Goal: Complete application form

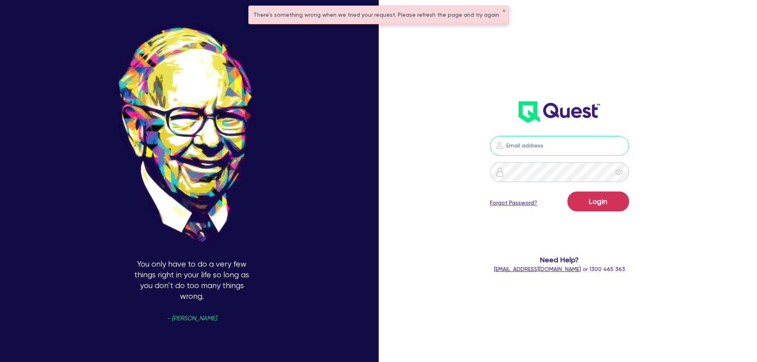
click at [535, 145] on input "email" at bounding box center [559, 146] width 139 height 20
type input "[EMAIL_ADDRESS][DOMAIN_NAME]"
click at [567, 191] on button "Login" at bounding box center [598, 201] width 62 height 20
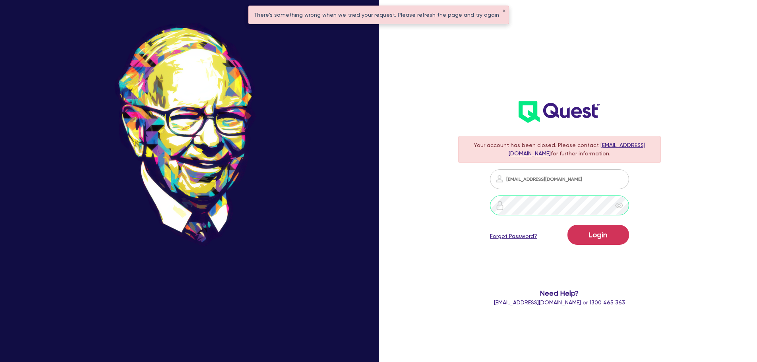
click at [401, 204] on div "You only have to do a very few things right in your life so long as you don’t d…" at bounding box center [378, 180] width 757 height 423
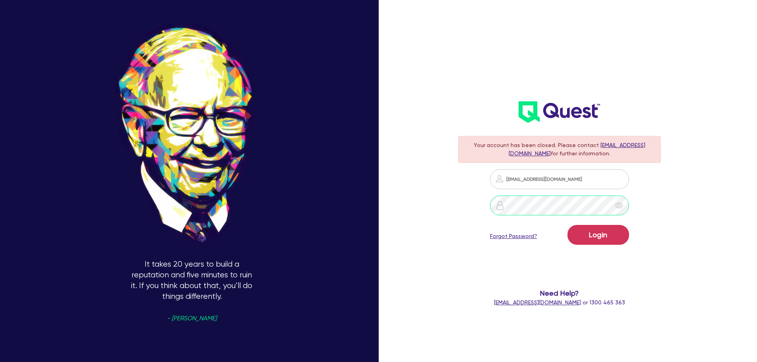
click at [567, 225] on button "Login" at bounding box center [598, 235] width 62 height 20
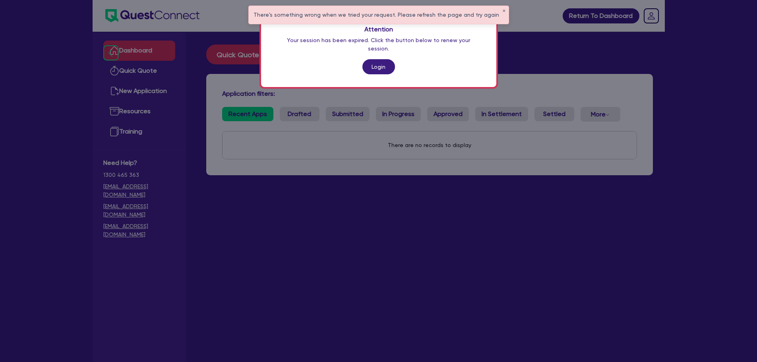
click at [386, 59] on link "Login" at bounding box center [378, 66] width 33 height 15
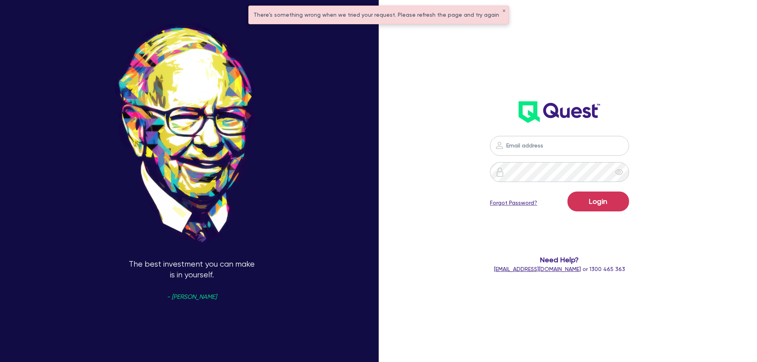
click at [559, 111] on img at bounding box center [558, 111] width 81 height 21
click at [567, 156] on form "Login Forgot Password? Need Help? help@quest.finance or 1300 465 363" at bounding box center [559, 204] width 203 height 137
click at [568, 154] on input "email" at bounding box center [559, 146] width 139 height 20
type input "ben@clickfinance.com.au"
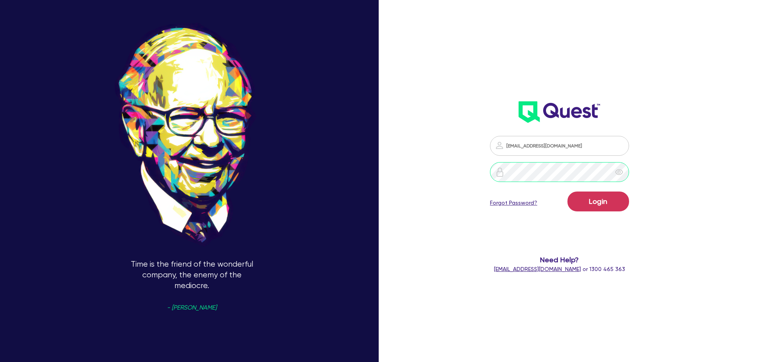
click at [567, 191] on button "Login" at bounding box center [598, 201] width 62 height 20
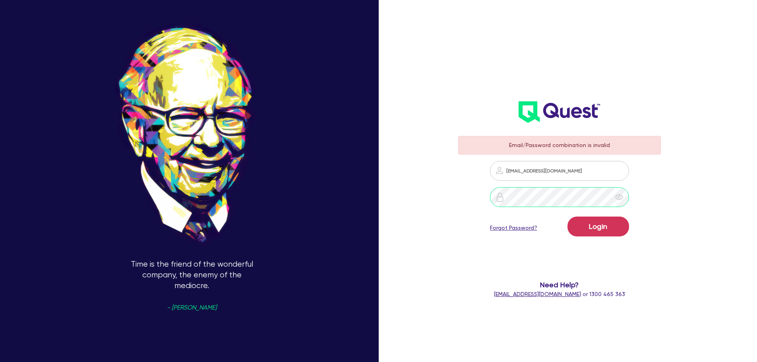
click at [473, 203] on div at bounding box center [559, 197] width 203 height 20
click at [623, 201] on div at bounding box center [619, 197] width 20 height 20
click at [434, 202] on div "It's far better to buy a wonderful company at a fair price than a fair company …" at bounding box center [378, 180] width 757 height 423
click at [567, 216] on button "Login" at bounding box center [598, 226] width 62 height 20
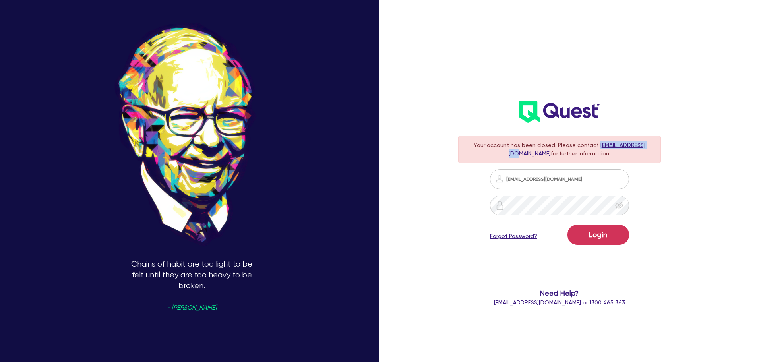
drag, startPoint x: 645, startPoint y: 145, endPoint x: 595, endPoint y: 141, distance: 49.8
click at [595, 141] on div "Your account has been closed . Please contact help@quest.finance for further in…" at bounding box center [559, 149] width 203 height 27
copy link "help@quest.finance"
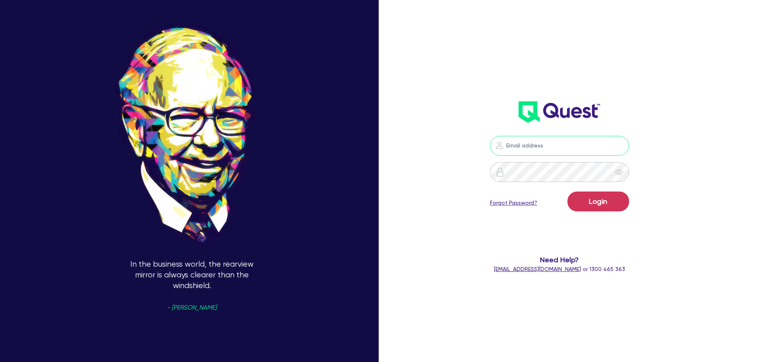
click at [520, 151] on input "email" at bounding box center [559, 146] width 139 height 20
type input "ben@clickfinance.com.au"
click at [567, 191] on button "Login" at bounding box center [598, 201] width 62 height 20
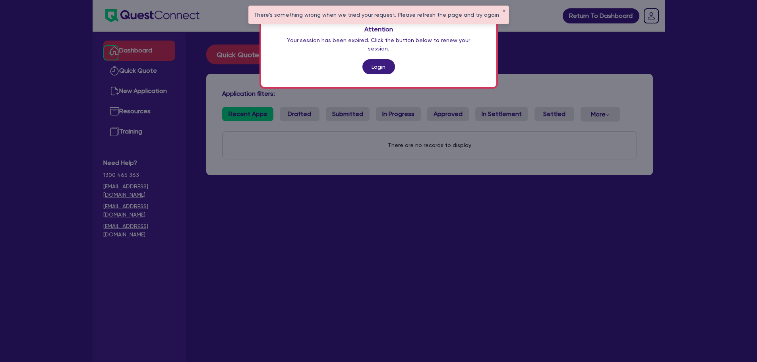
click at [388, 61] on link "Login" at bounding box center [378, 66] width 33 height 15
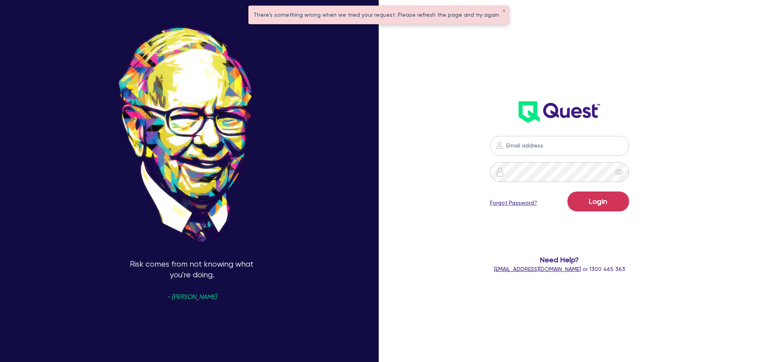
click at [534, 131] on div "Login Forgot Password? Need Help? [EMAIL_ADDRESS][DOMAIN_NAME] or 1300 465 363" at bounding box center [559, 204] width 219 height 153
click at [530, 140] on input "email" at bounding box center [559, 146] width 139 height 20
type input "[EMAIL_ADDRESS][DOMAIN_NAME]"
click at [567, 191] on button "Login" at bounding box center [598, 201] width 62 height 20
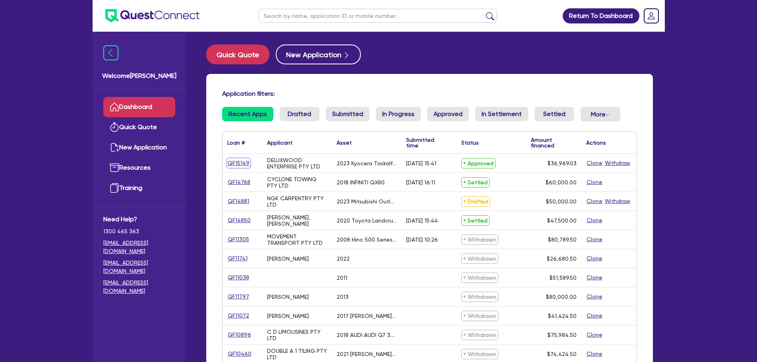
click at [237, 160] on link "QF15149" at bounding box center [238, 162] width 23 height 9
select select "TERTIARY_ASSETS"
select select "IT_EQUIPMENT"
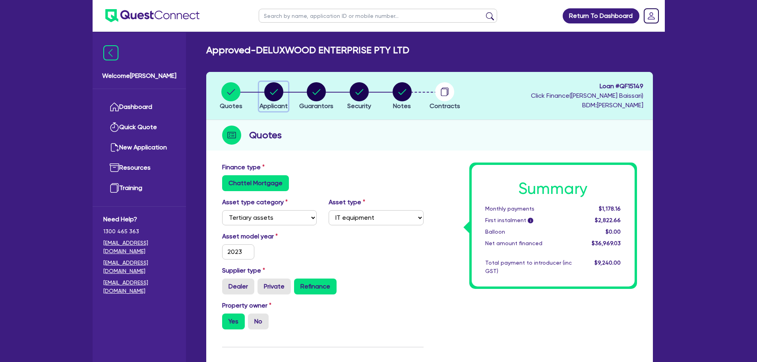
click at [278, 103] on span "Applicant" at bounding box center [273, 106] width 28 height 8
select select "COMPANY"
select select "MANUFACTURING"
select select "WOOD_PRODUCTS"
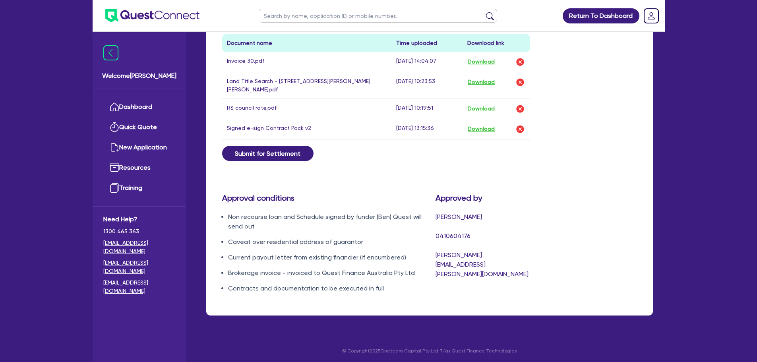
scroll to position [477, 0]
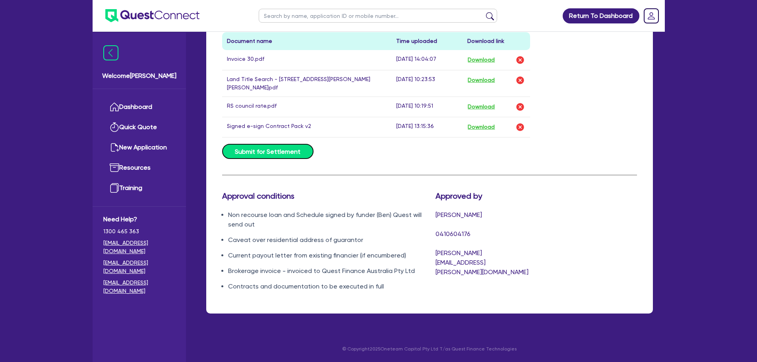
click at [282, 152] on button "Submit for Settlement" at bounding box center [267, 151] width 91 height 15
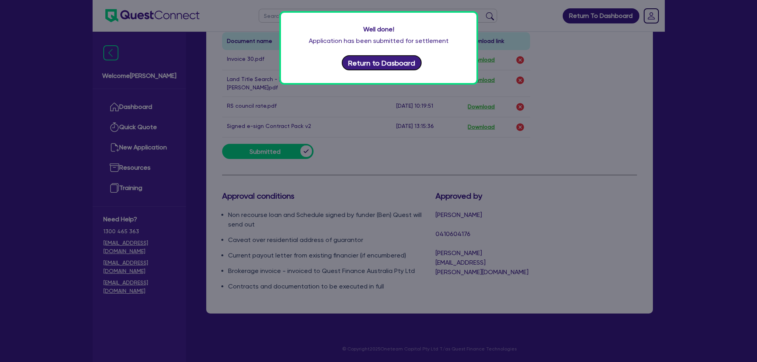
click at [379, 68] on button "Return to Dasboard" at bounding box center [382, 62] width 80 height 15
